Goal: Information Seeking & Learning: Learn about a topic

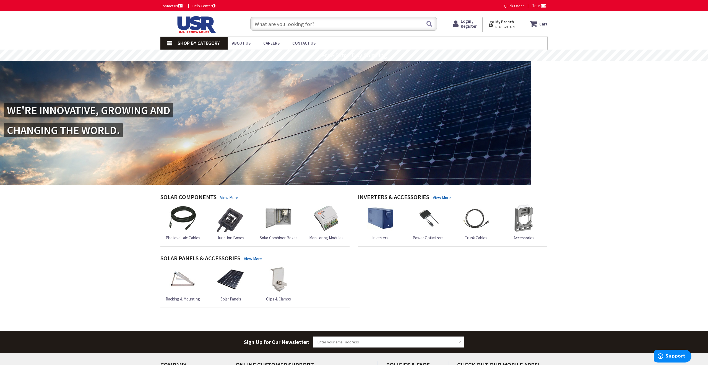
click at [187, 44] on span "Shop By Category" at bounding box center [199, 43] width 42 height 6
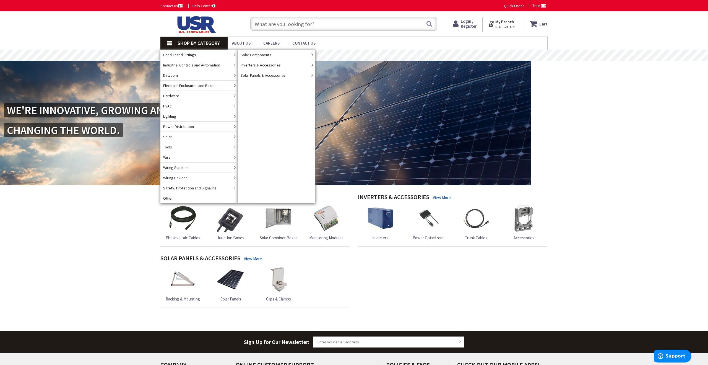
click at [307, 25] on input "text" at bounding box center [343, 24] width 187 height 14
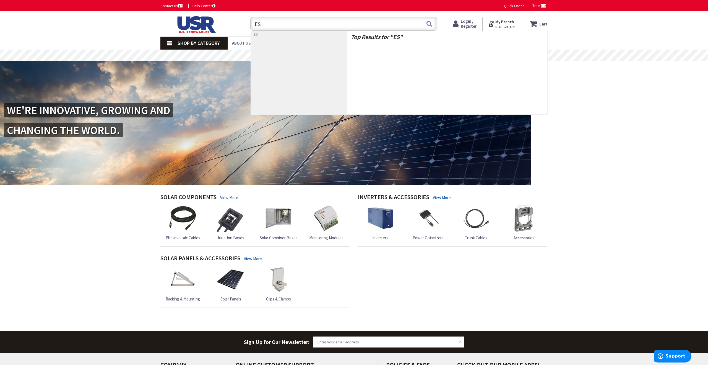
type input "ESS"
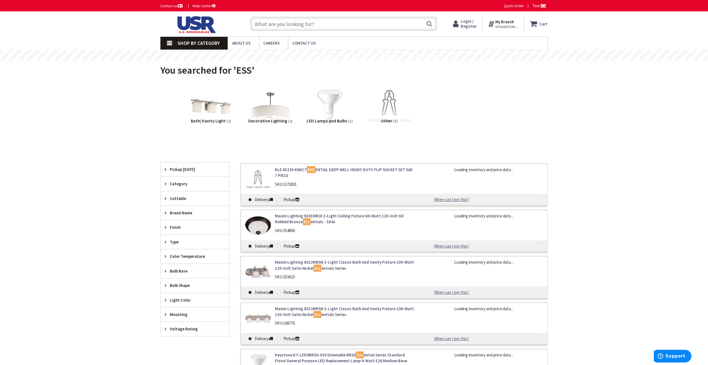
click at [300, 27] on input "text" at bounding box center [343, 24] width 187 height 14
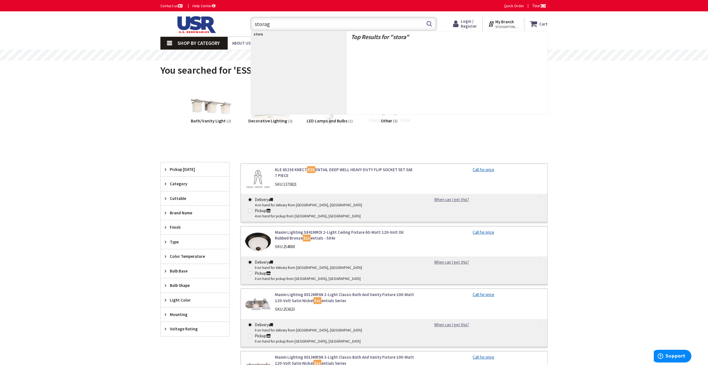
type input "storage"
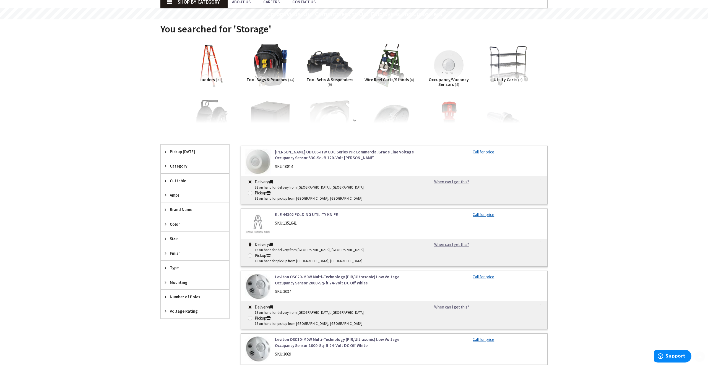
scroll to position [43, 0]
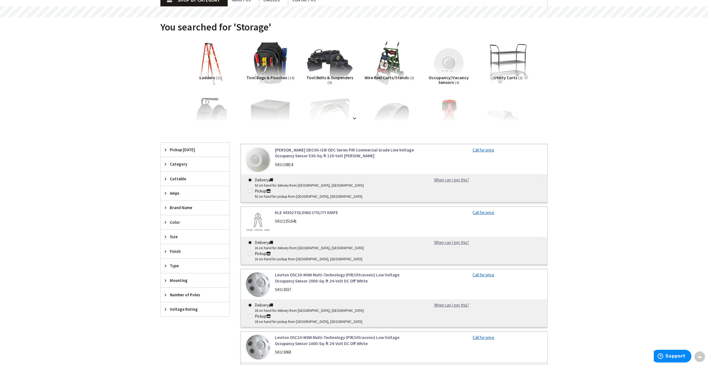
click at [357, 119] on strong at bounding box center [354, 118] width 7 height 6
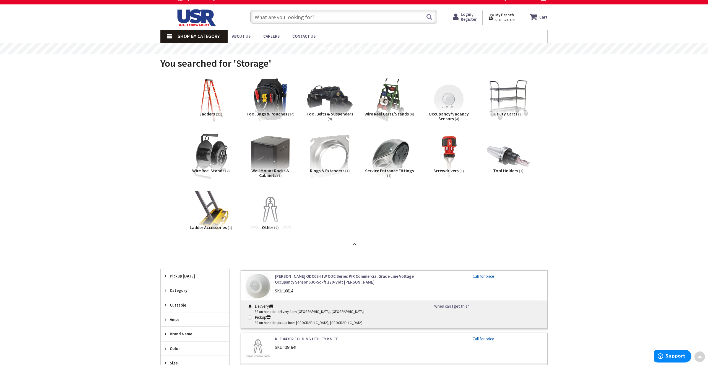
scroll to position [0, 0]
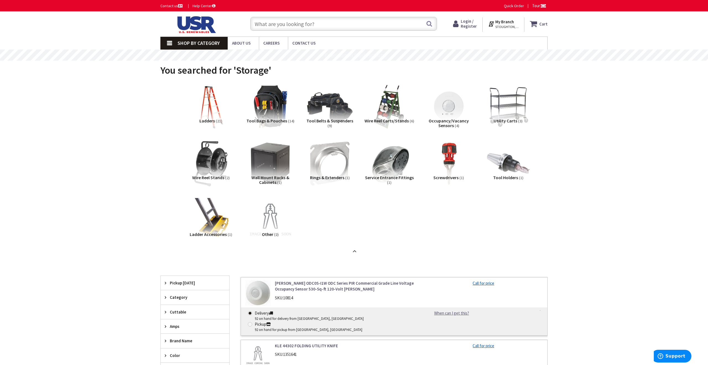
click at [313, 27] on input "text" at bounding box center [343, 24] width 187 height 14
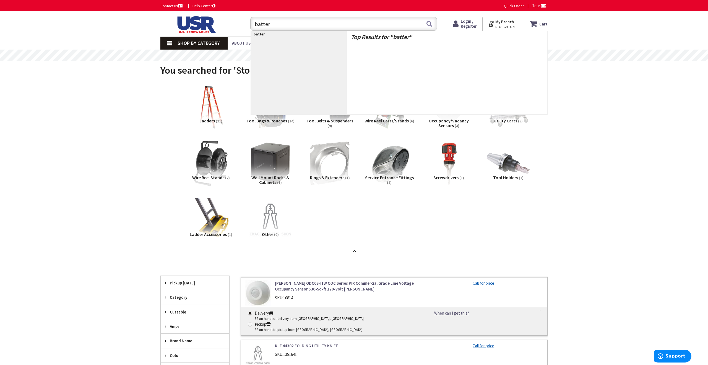
type input "battery"
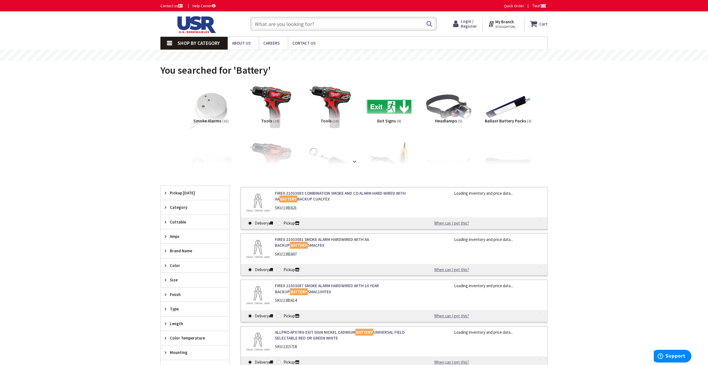
click at [356, 159] on strong at bounding box center [354, 161] width 7 height 6
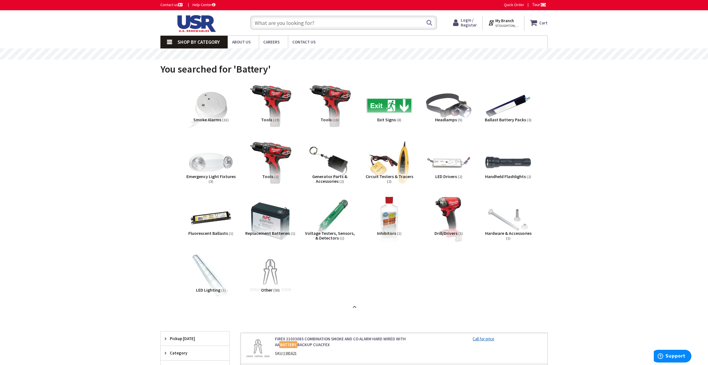
click at [333, 23] on input "text" at bounding box center [343, 23] width 187 height 14
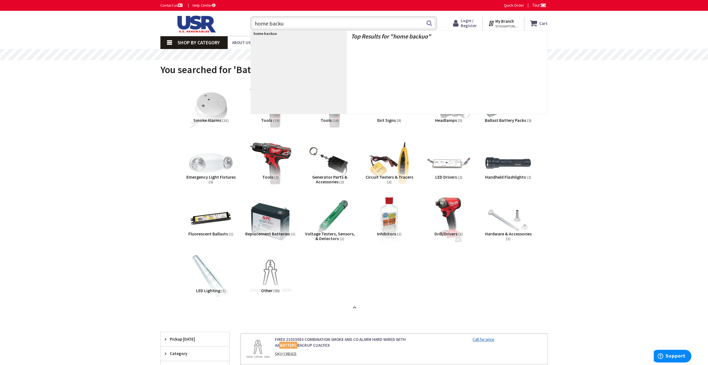
type input "home backup"
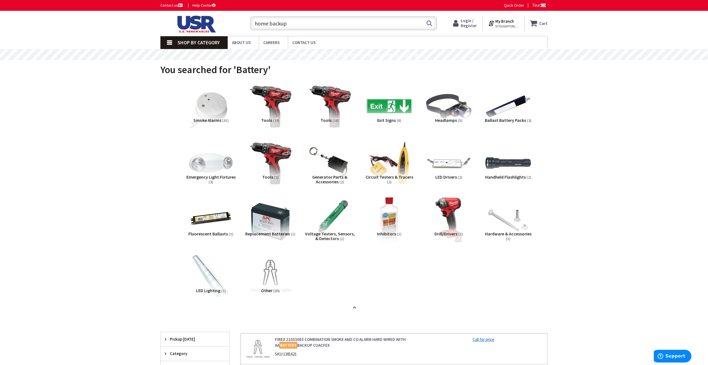
scroll to position [4, 0]
